Goal: Book appointment/travel/reservation

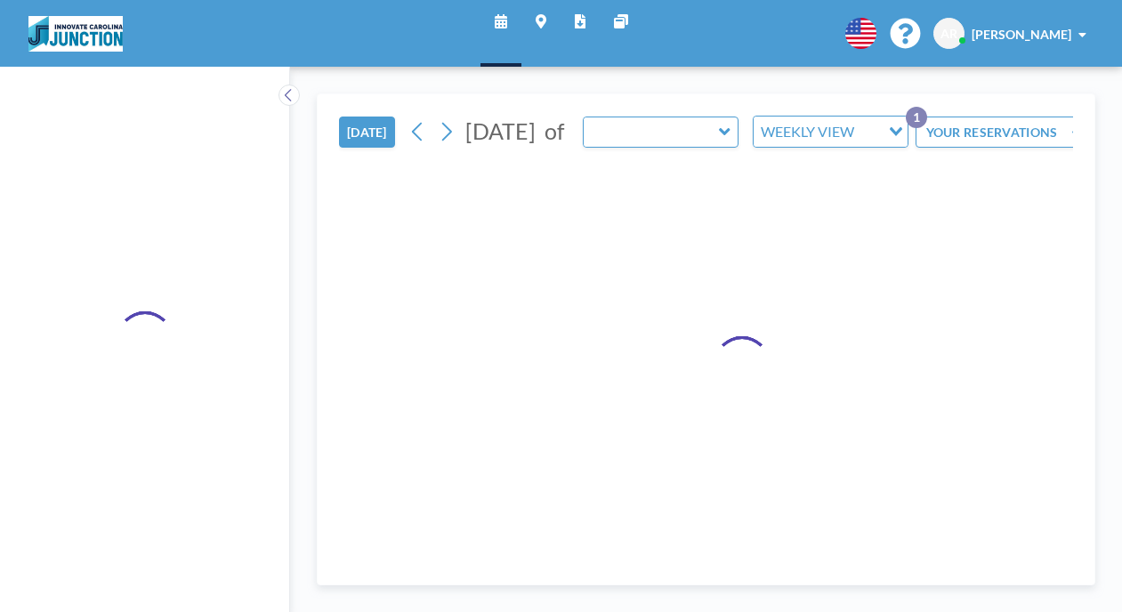
type input "Meeting Room 151"
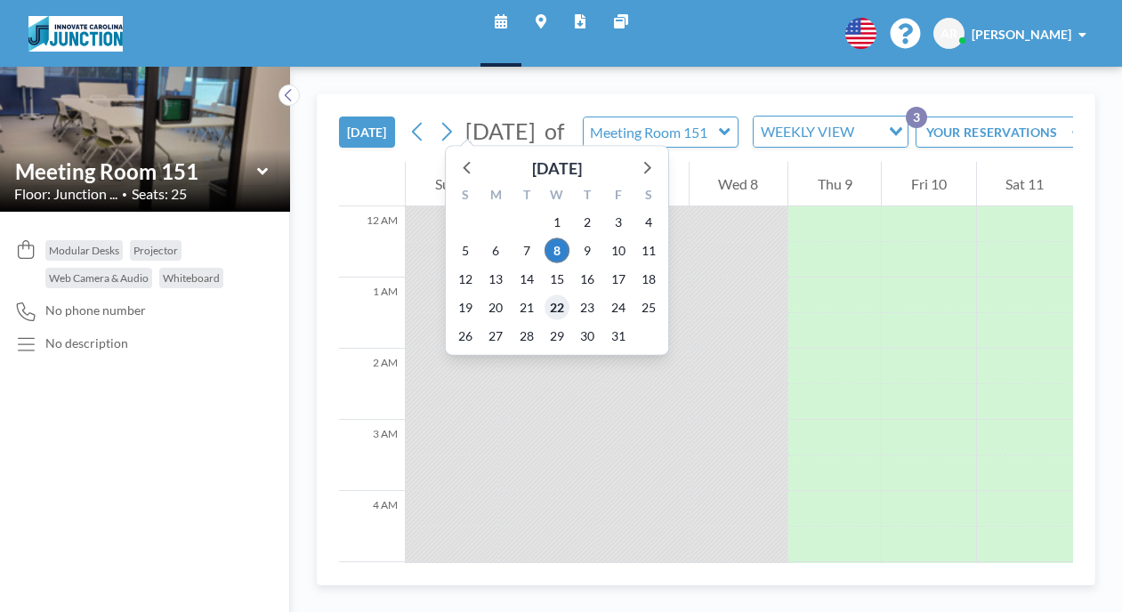
click at [545, 295] on span "22" at bounding box center [557, 307] width 25 height 25
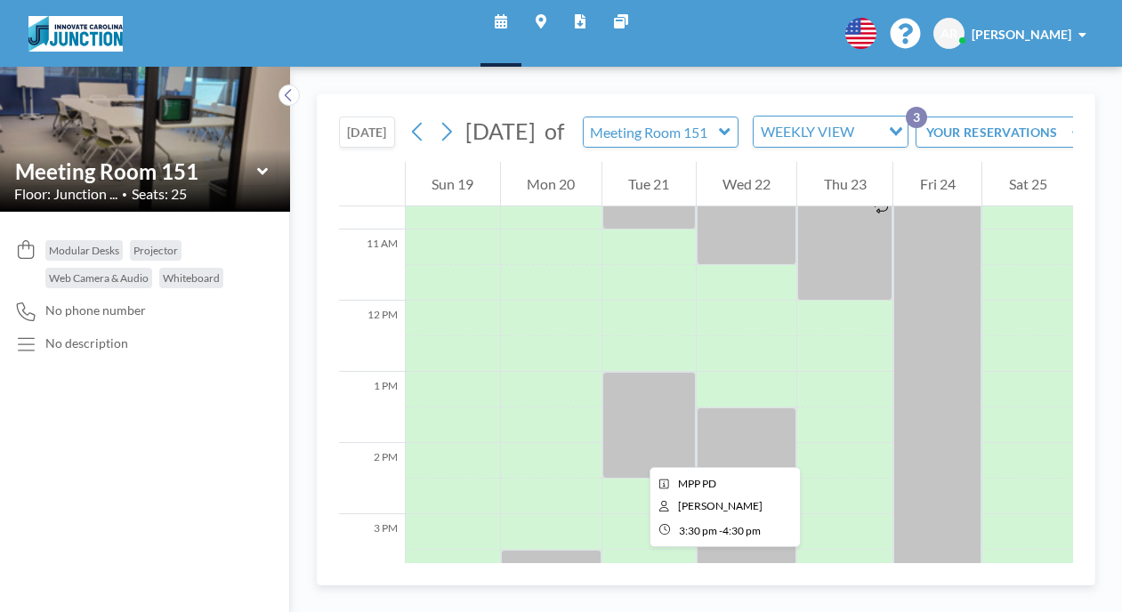
scroll to position [672, 0]
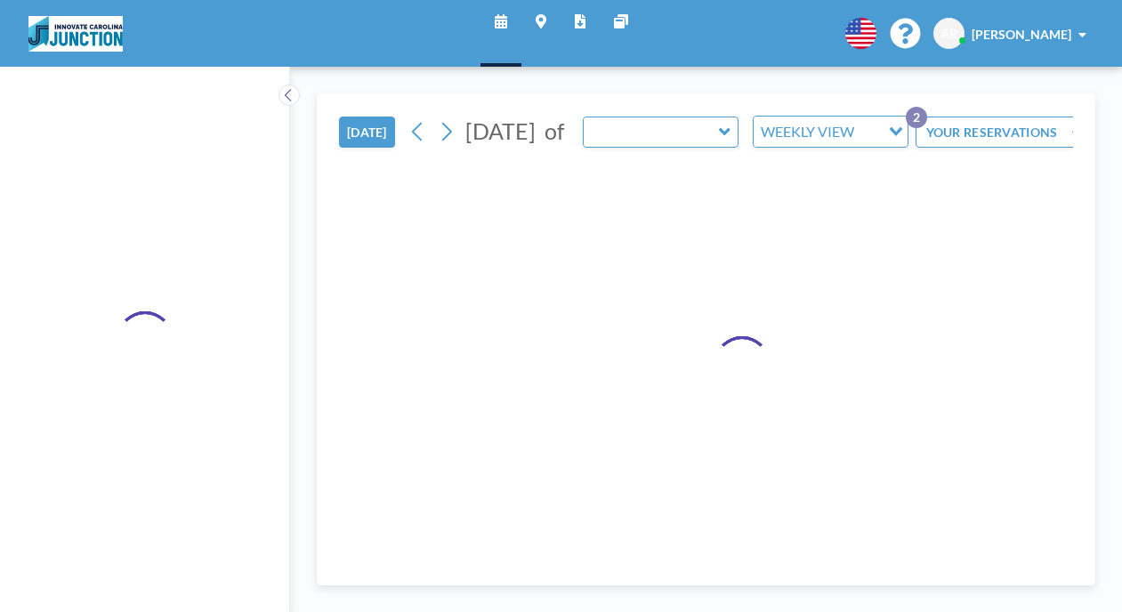
type input "Meeting Room 151"
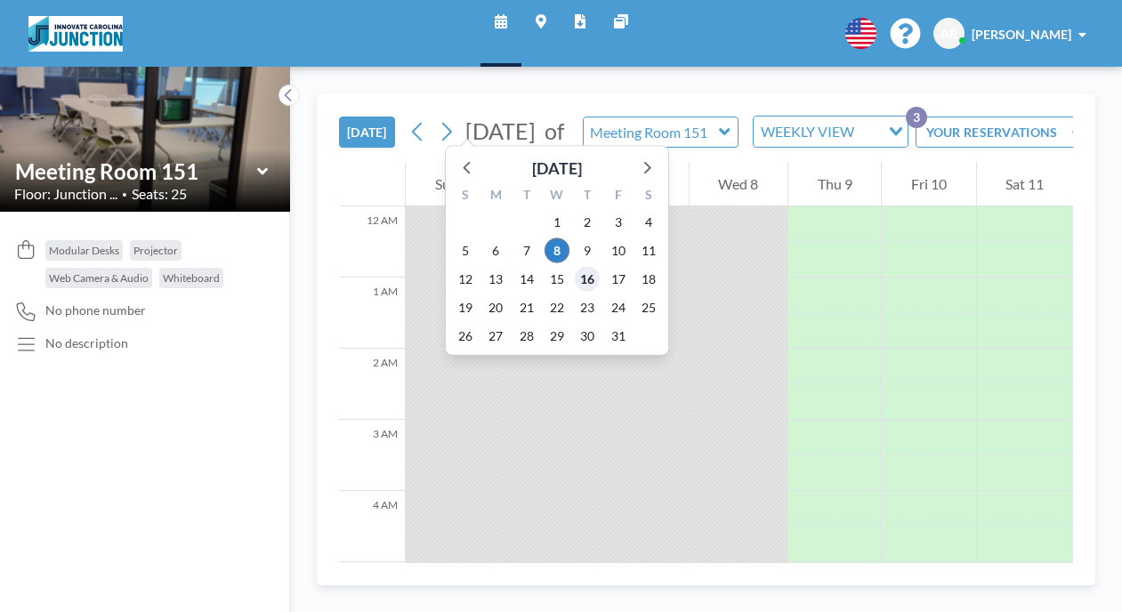
click at [575, 267] on span "16" at bounding box center [587, 279] width 25 height 25
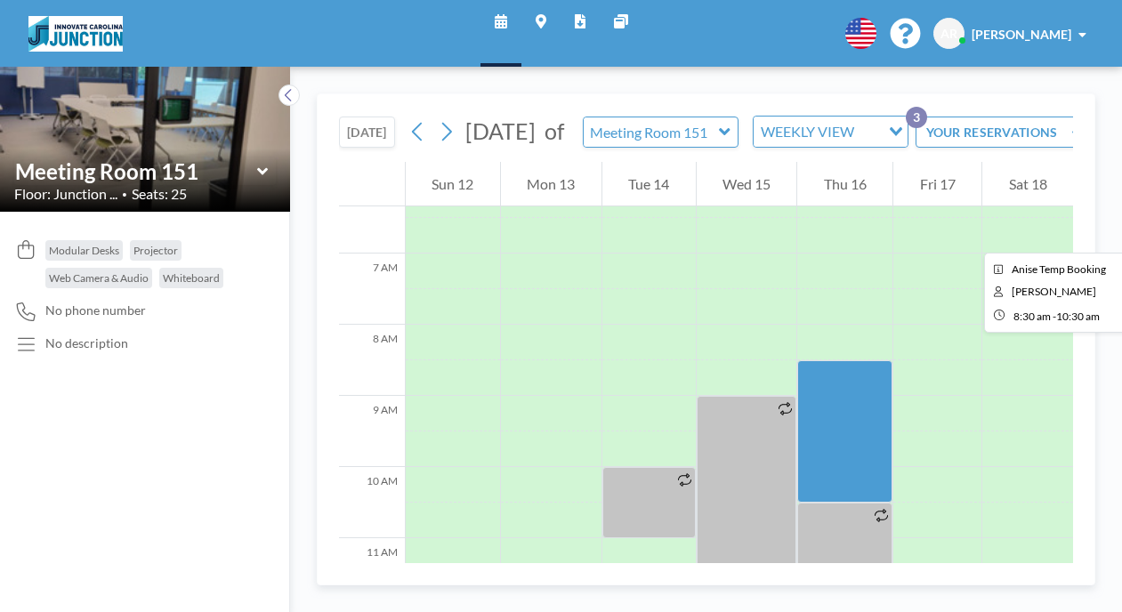
scroll to position [448, 0]
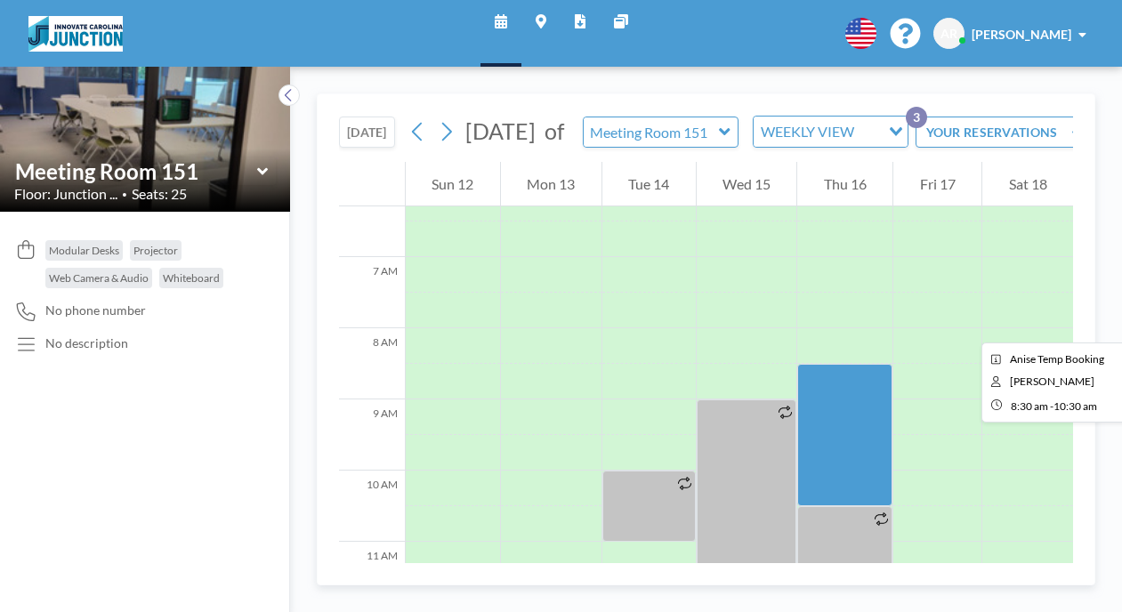
click at [797, 364] on div at bounding box center [844, 435] width 95 height 142
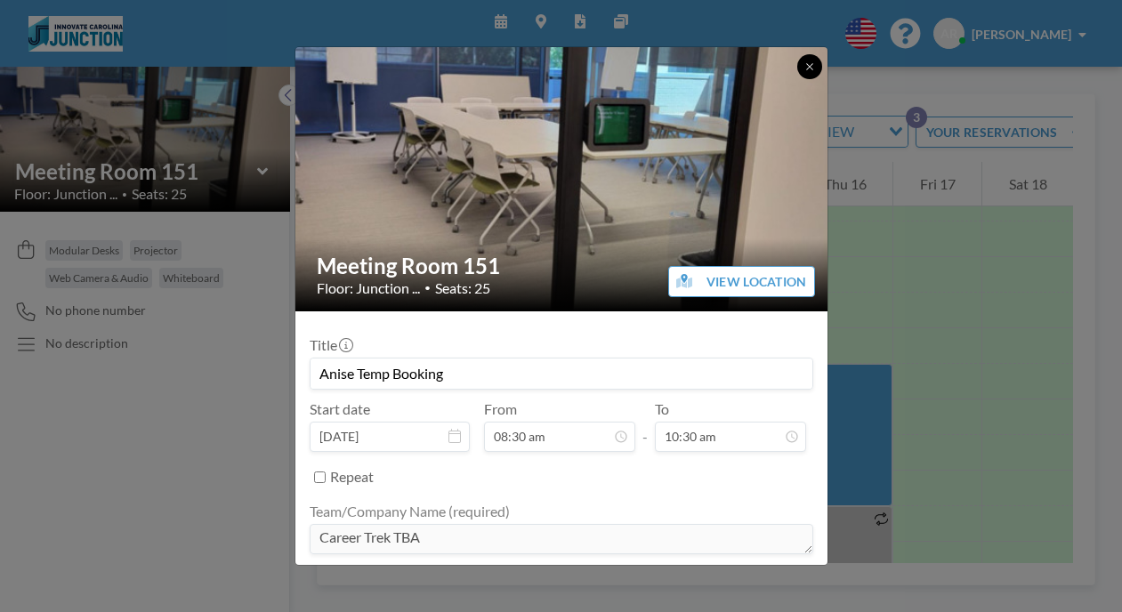
click at [797, 62] on button at bounding box center [809, 66] width 25 height 25
